Goal: Use online tool/utility: Utilize a website feature to perform a specific function

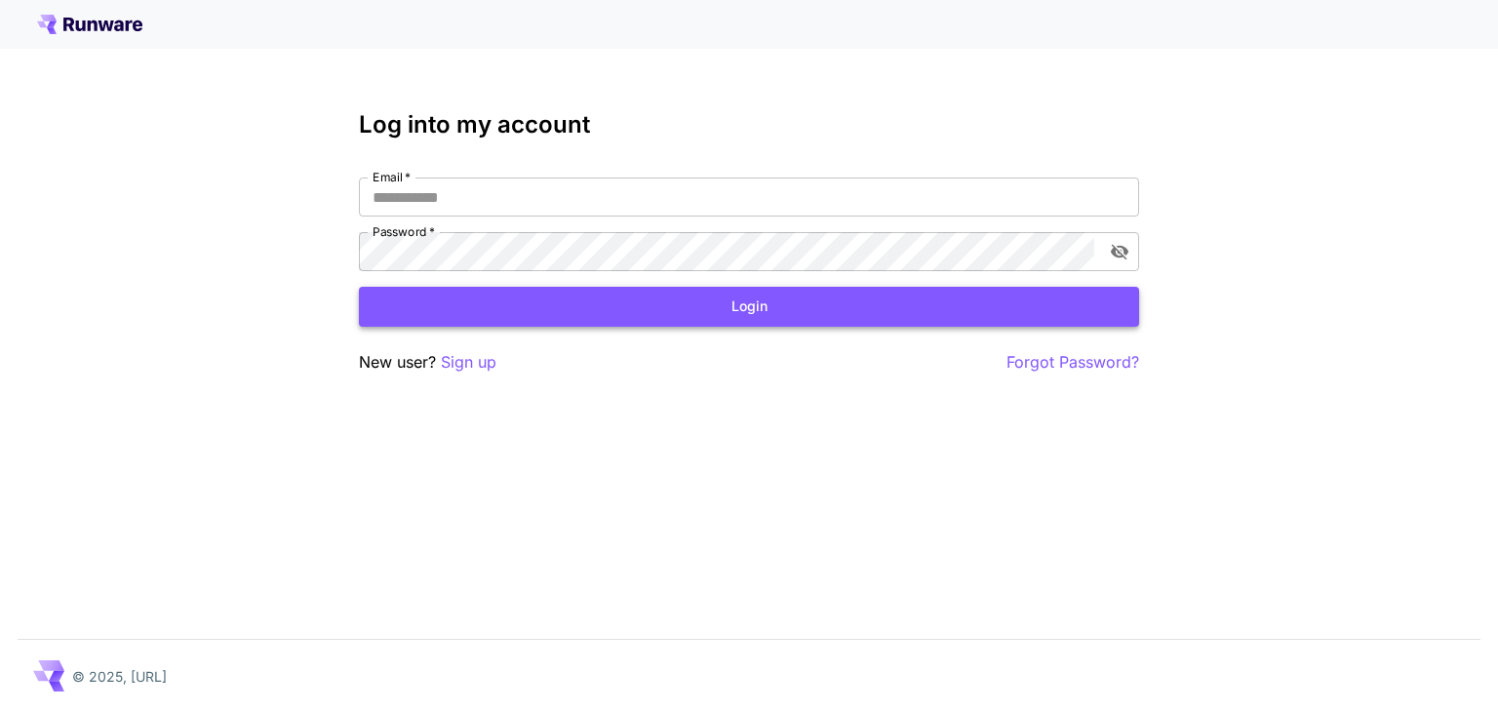
type input "**********"
click at [817, 312] on button "Login" at bounding box center [749, 307] width 780 height 40
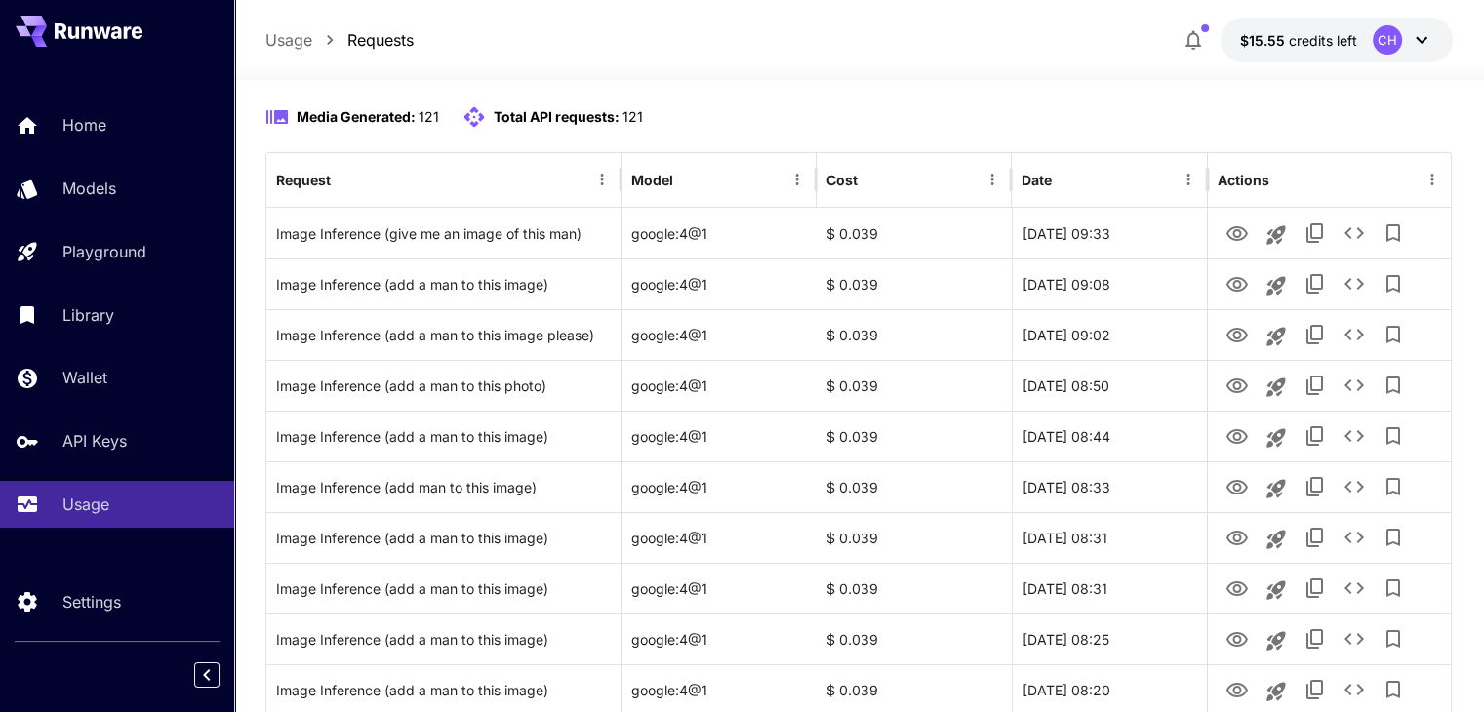
scroll to position [176, 0]
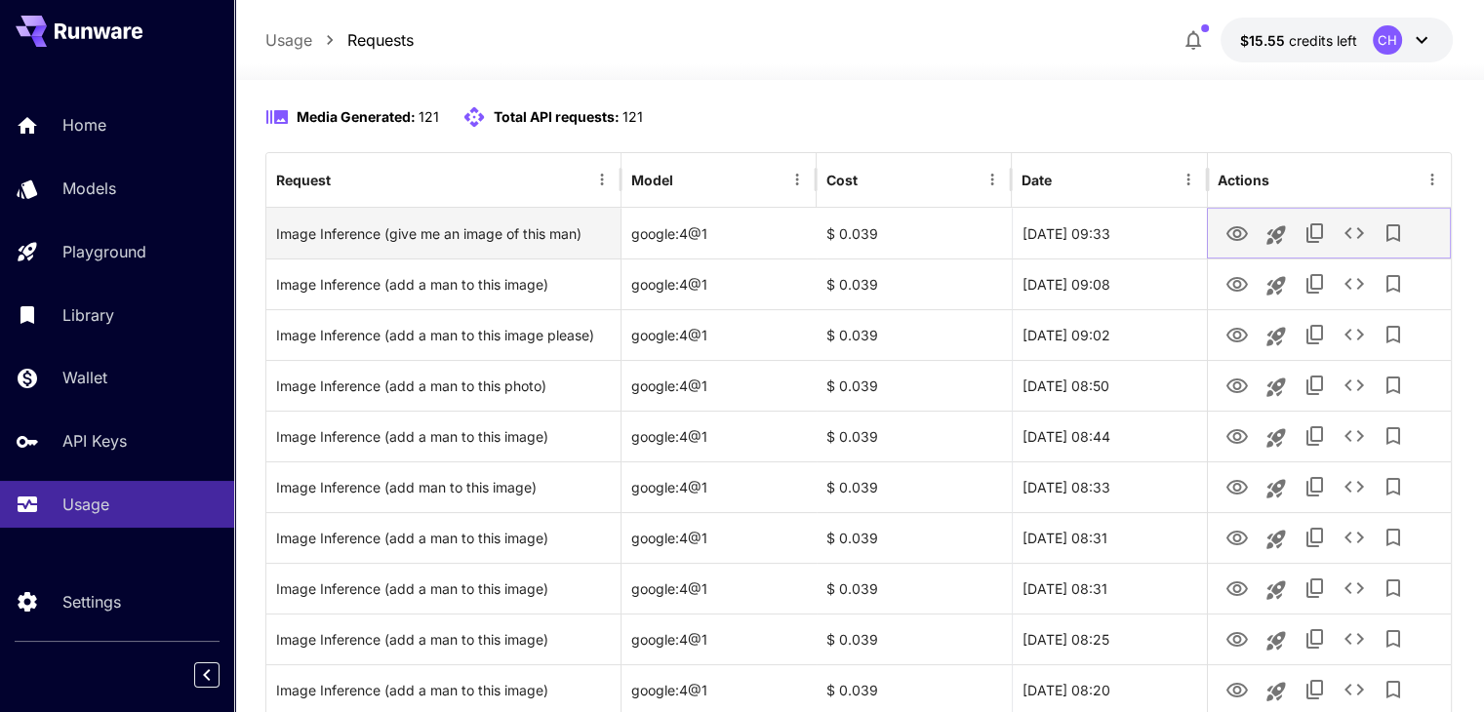
click at [1226, 230] on icon "View" at bounding box center [1236, 233] width 23 height 23
click at [1280, 250] on button "Launch in playground" at bounding box center [1275, 235] width 39 height 39
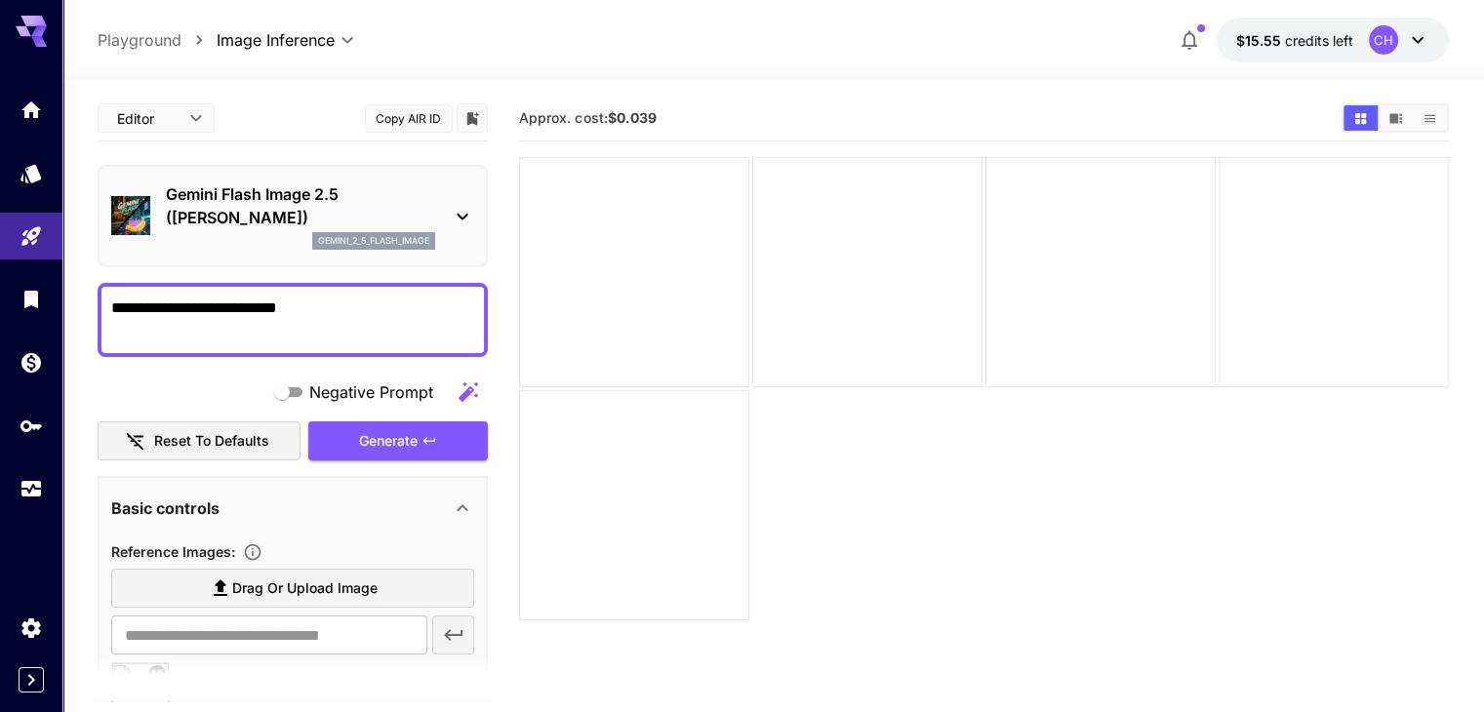
click at [476, 231] on div "Gemini Flash Image 2.5 ([PERSON_NAME]) gemini_2_5_flash_image" at bounding box center [293, 216] width 390 height 102
click at [466, 216] on icon at bounding box center [463, 217] width 11 height 7
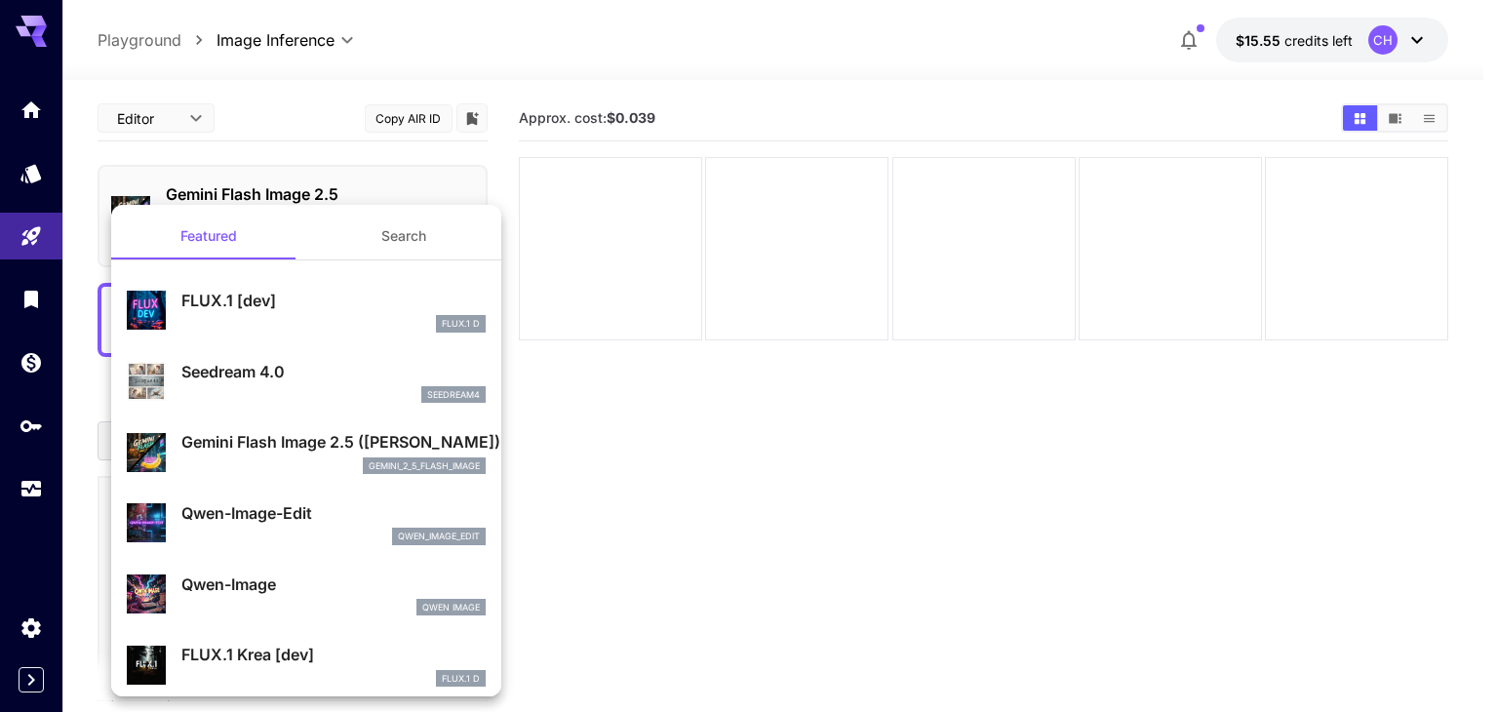
click at [585, 119] on div at bounding box center [749, 356] width 1498 height 712
